Goal: Check status

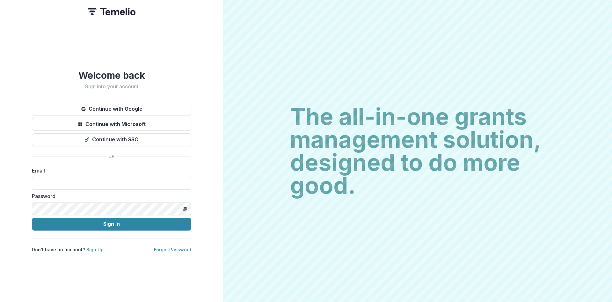
type input "**********"
click at [97, 223] on button "Sign In" at bounding box center [111, 224] width 159 height 13
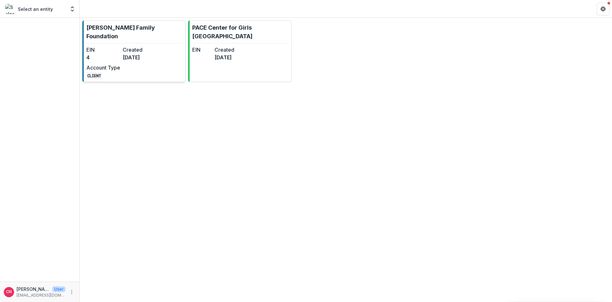
click at [113, 54] on dd "4" at bounding box center [103, 58] width 34 height 8
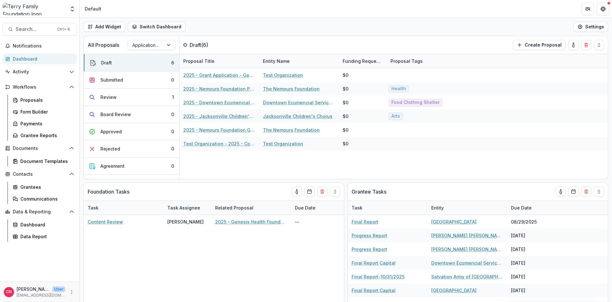
click at [25, 57] on div "Dashboard" at bounding box center [42, 58] width 59 height 7
